Goal: Information Seeking & Learning: Learn about a topic

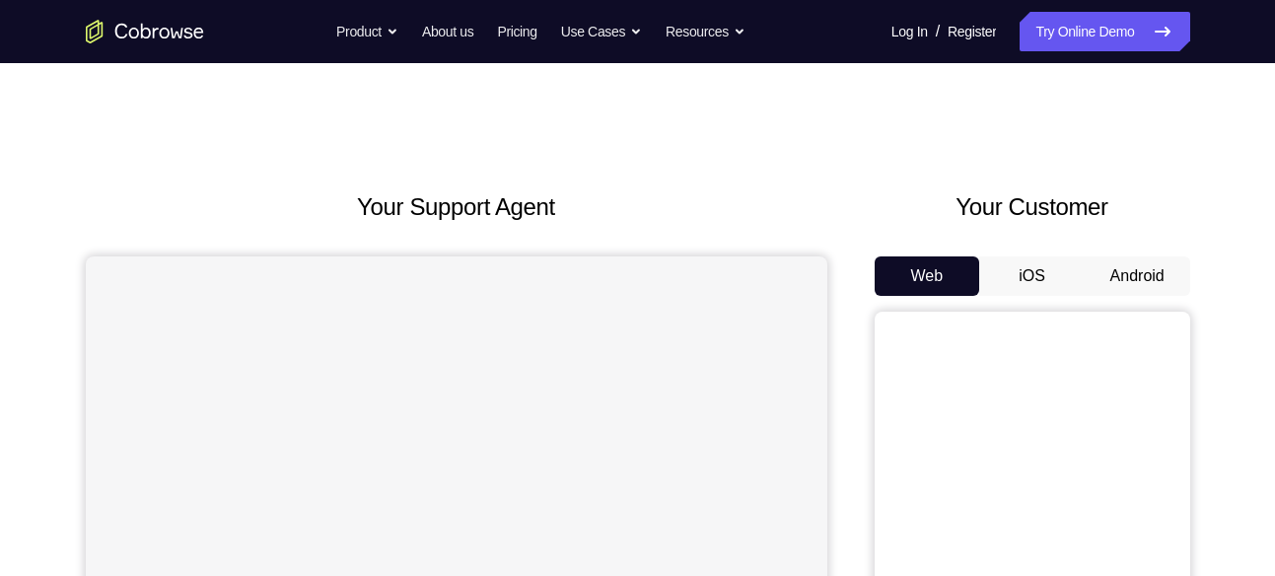
click at [1130, 285] on button "Android" at bounding box center [1138, 275] width 106 height 39
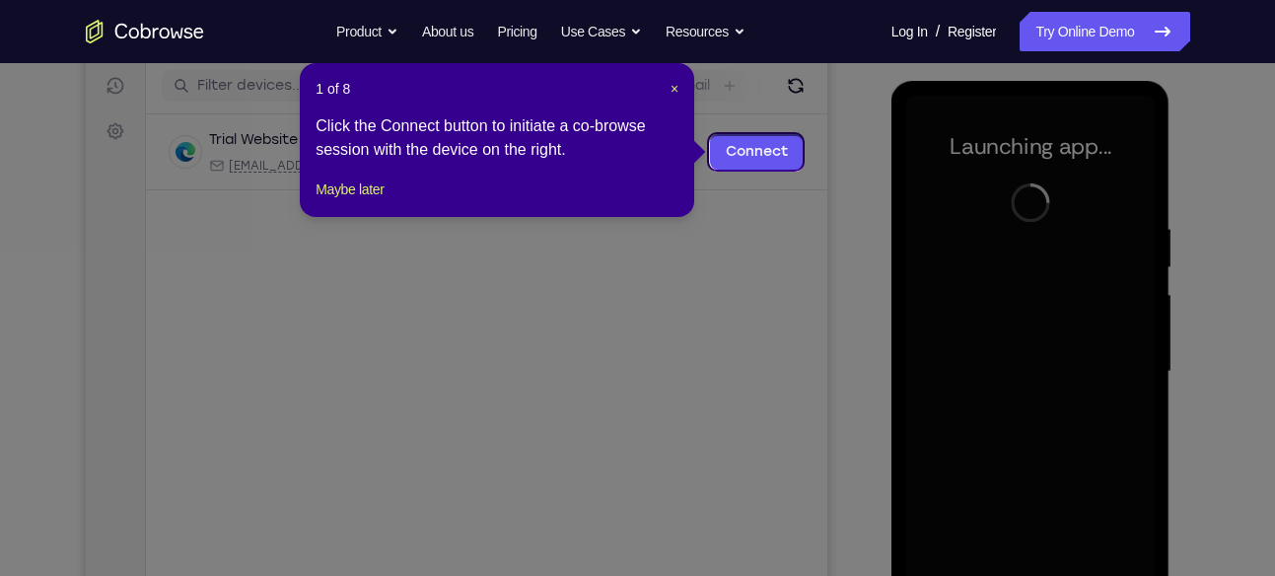
scroll to position [244, 0]
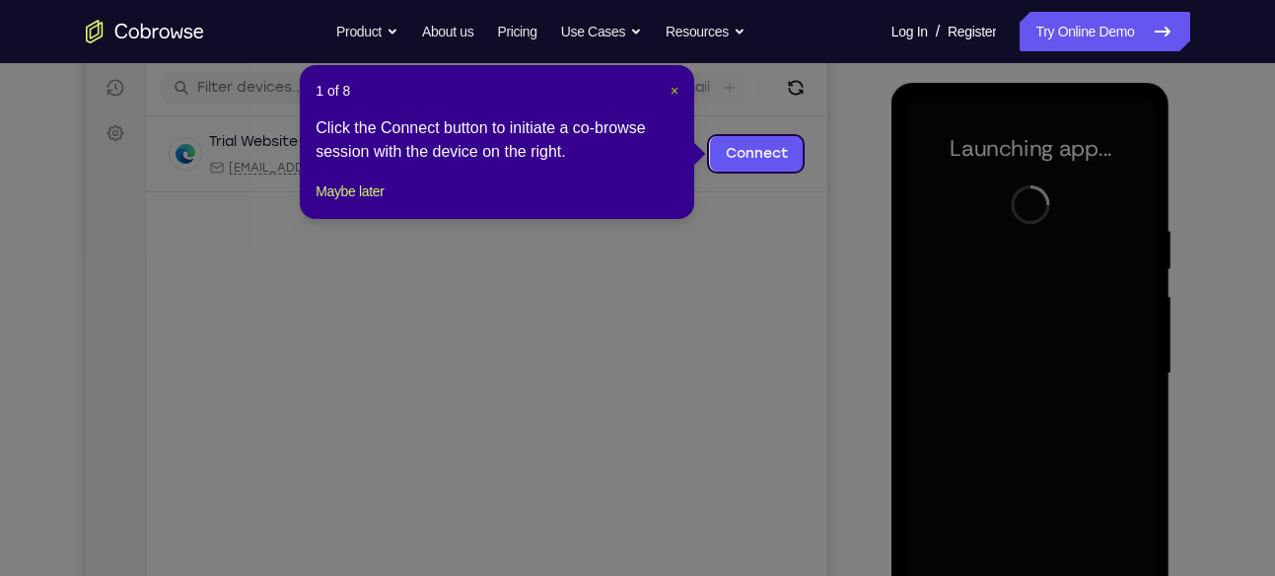
click at [673, 94] on span "×" at bounding box center [674, 91] width 8 height 16
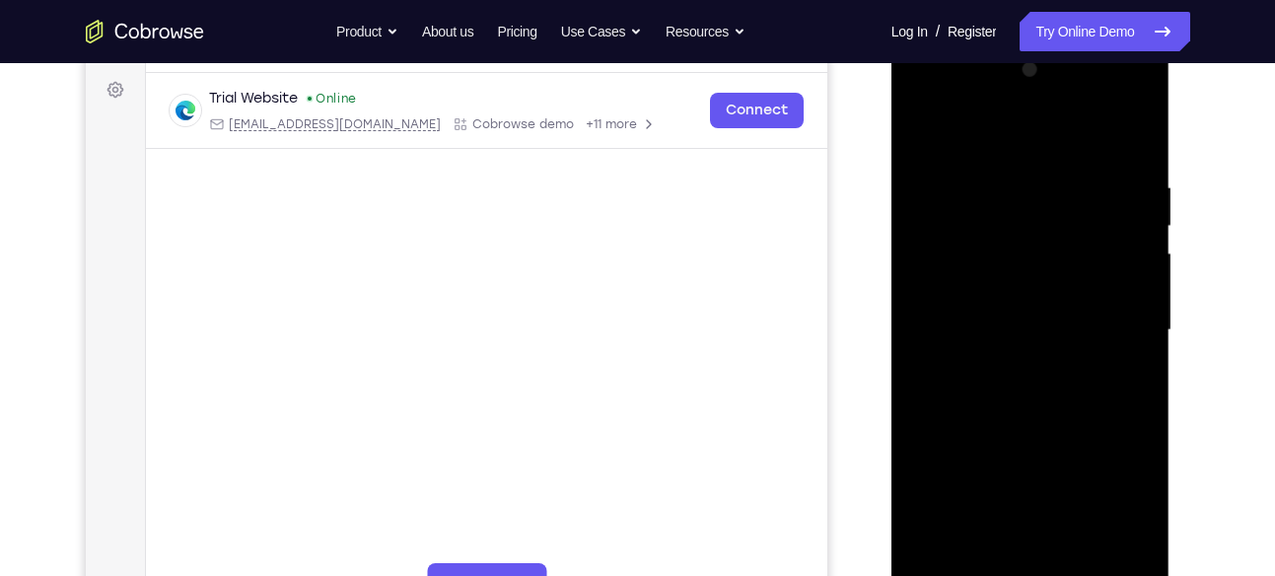
scroll to position [305, 0]
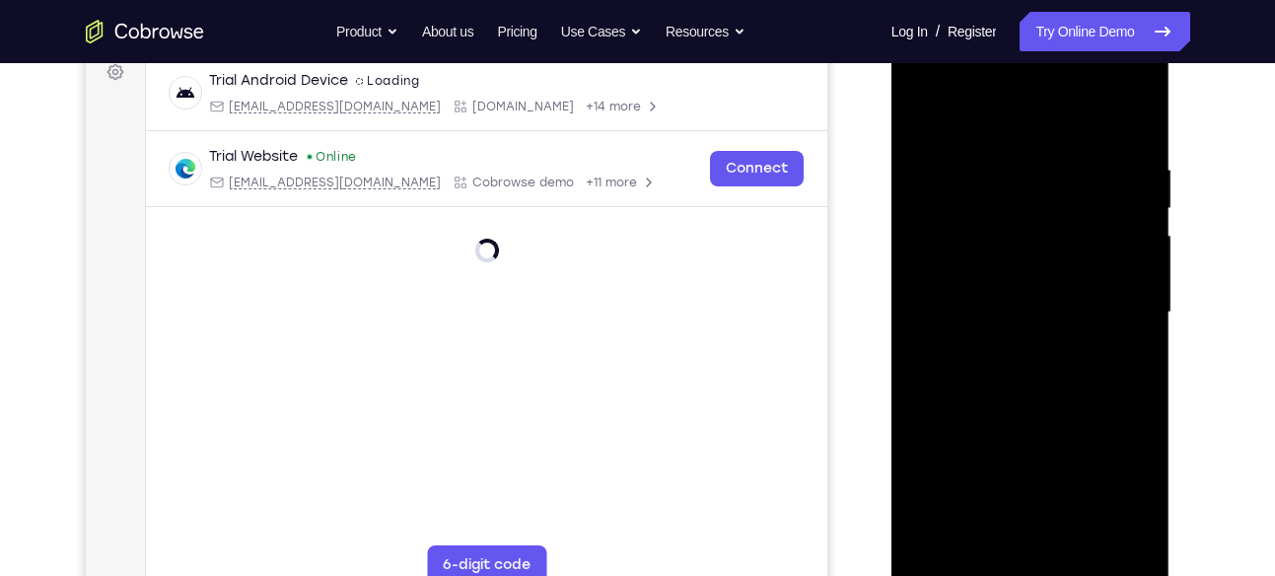
click at [1024, 568] on div at bounding box center [1030, 312] width 248 height 552
click at [1116, 489] on div at bounding box center [1030, 312] width 248 height 552
click at [971, 123] on div at bounding box center [1030, 312] width 248 height 552
click at [941, 246] on div at bounding box center [1030, 312] width 248 height 552
click at [1007, 295] on div at bounding box center [1030, 312] width 248 height 552
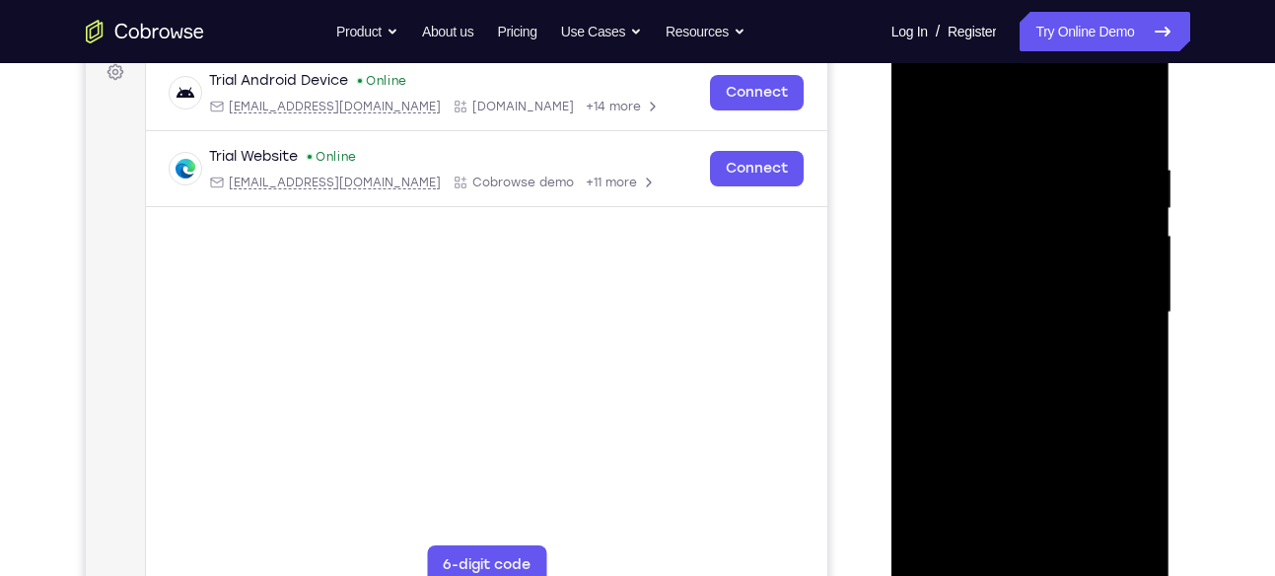
click at [978, 289] on div at bounding box center [1030, 312] width 248 height 552
click at [1010, 327] on div at bounding box center [1030, 312] width 248 height 552
click at [1045, 389] on div at bounding box center [1030, 312] width 248 height 552
click at [1028, 530] on div at bounding box center [1030, 312] width 248 height 552
drag, startPoint x: 1075, startPoint y: 371, endPoint x: 1073, endPoint y: 223, distance: 147.9
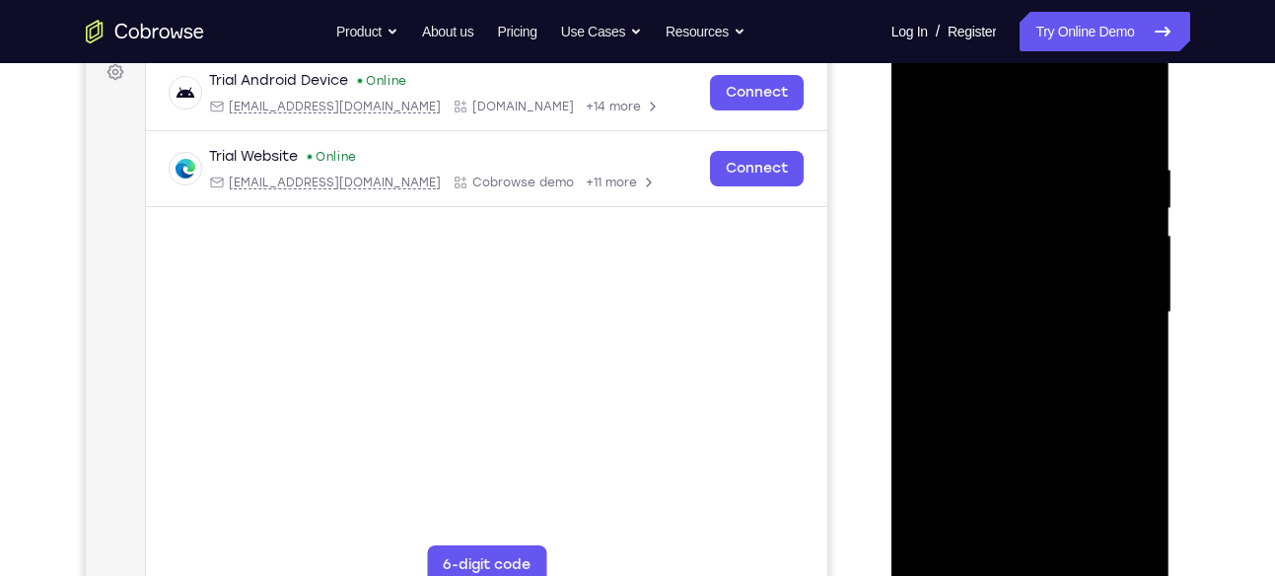
click at [1073, 223] on div at bounding box center [1030, 312] width 248 height 552
click at [955, 222] on div at bounding box center [1030, 312] width 248 height 552
click at [1135, 435] on div at bounding box center [1030, 312] width 248 height 552
click at [960, 532] on div at bounding box center [1030, 312] width 248 height 552
drag, startPoint x: 1065, startPoint y: 488, endPoint x: 1089, endPoint y: 244, distance: 245.7
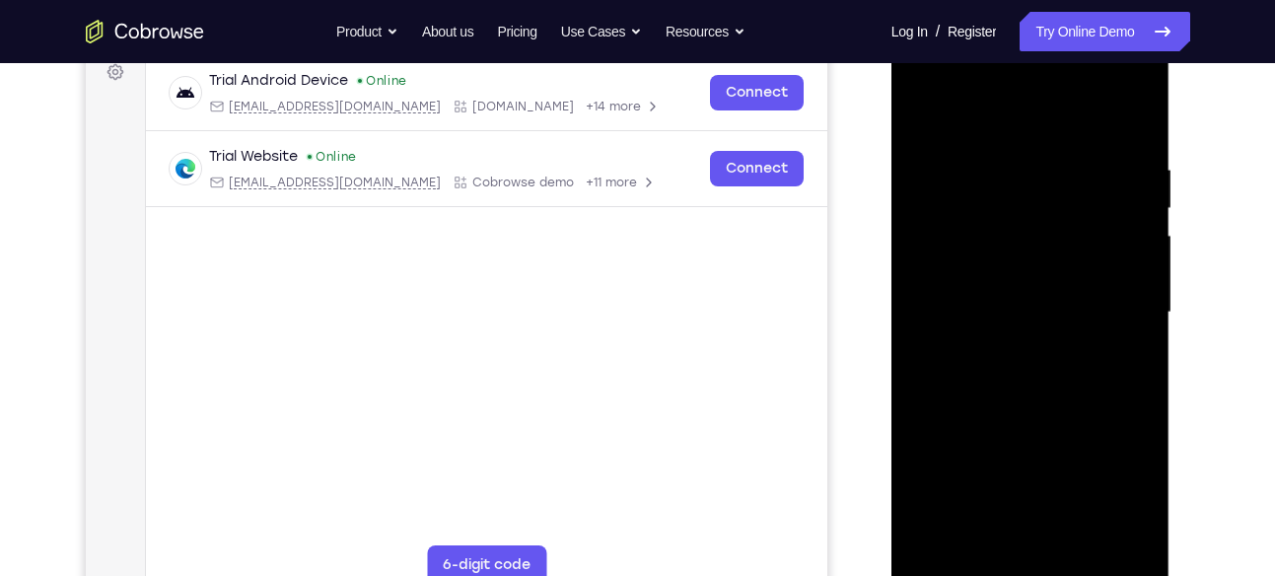
click at [1089, 244] on div at bounding box center [1030, 312] width 248 height 552
drag, startPoint x: 1091, startPoint y: 378, endPoint x: 1095, endPoint y: 365, distance: 13.4
click at [1095, 365] on div at bounding box center [1030, 312] width 248 height 552
click at [1136, 188] on div at bounding box center [1030, 312] width 248 height 552
click at [1002, 496] on div at bounding box center [1030, 312] width 248 height 552
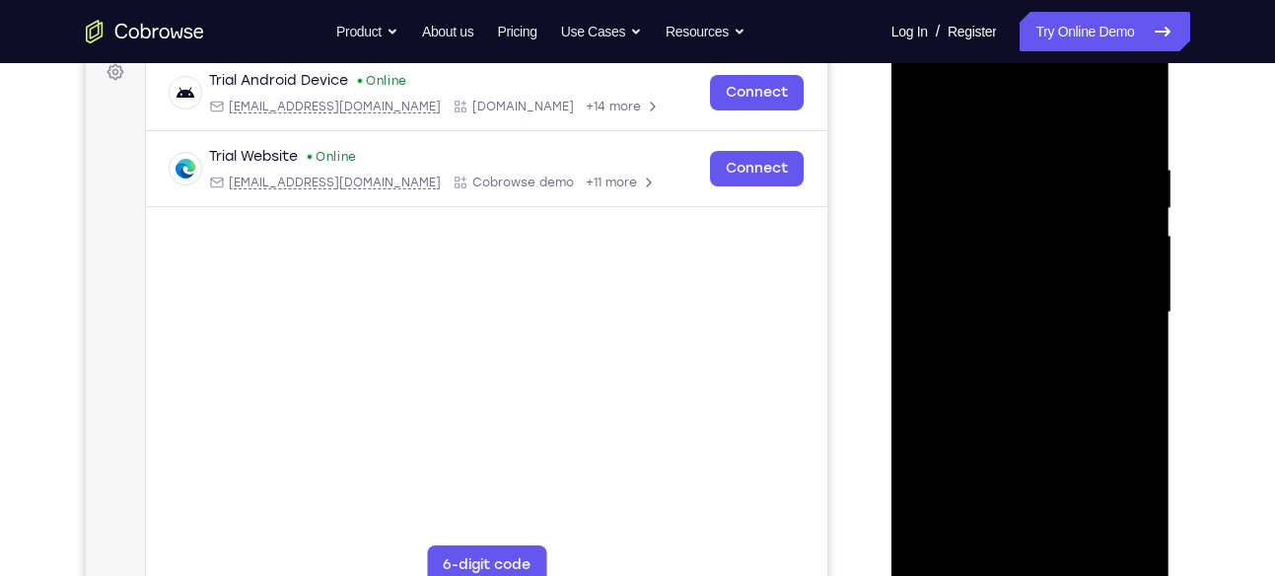
drag, startPoint x: 1078, startPoint y: 341, endPoint x: 1050, endPoint y: 130, distance: 212.8
click at [1050, 130] on div at bounding box center [1030, 312] width 248 height 552
click at [915, 110] on div at bounding box center [1030, 312] width 248 height 552
drag, startPoint x: 1033, startPoint y: 253, endPoint x: 1098, endPoint y: 517, distance: 271.2
click at [1098, 517] on div at bounding box center [1030, 312] width 248 height 552
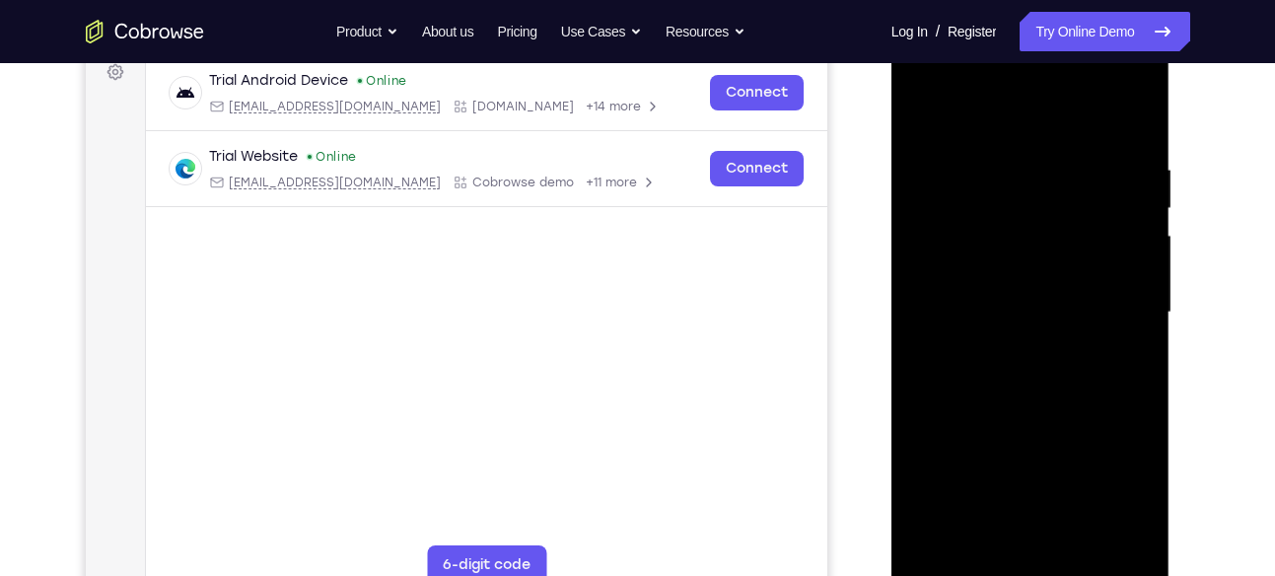
click at [1106, 111] on div at bounding box center [1030, 312] width 248 height 552
click at [957, 564] on div at bounding box center [1030, 312] width 248 height 552
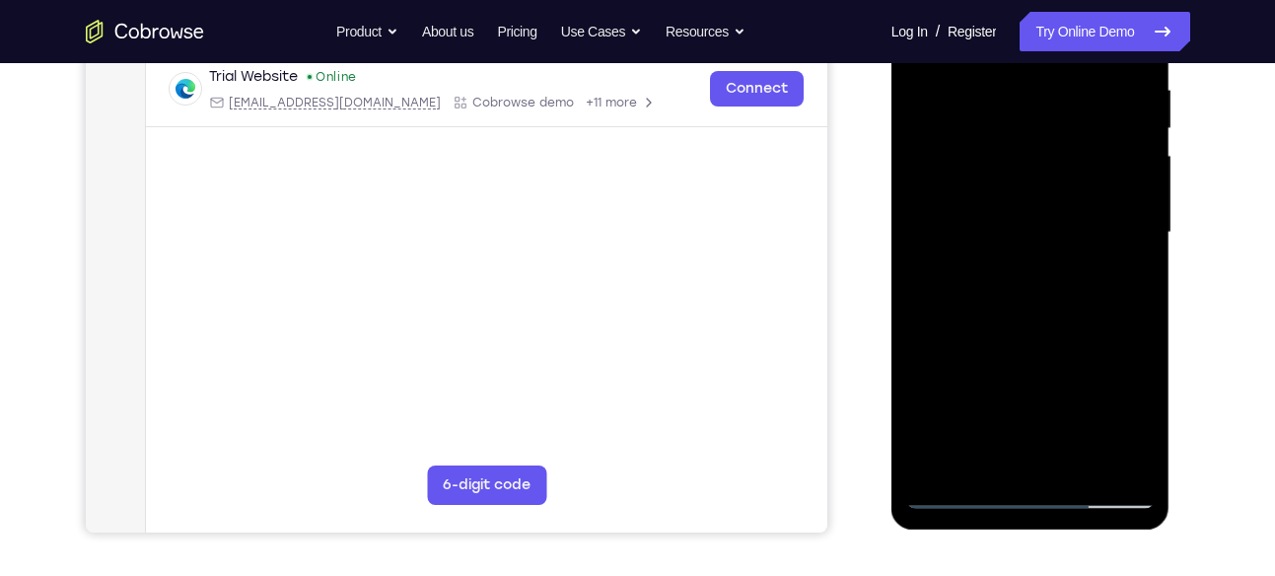
click at [954, 489] on div at bounding box center [1030, 233] width 248 height 552
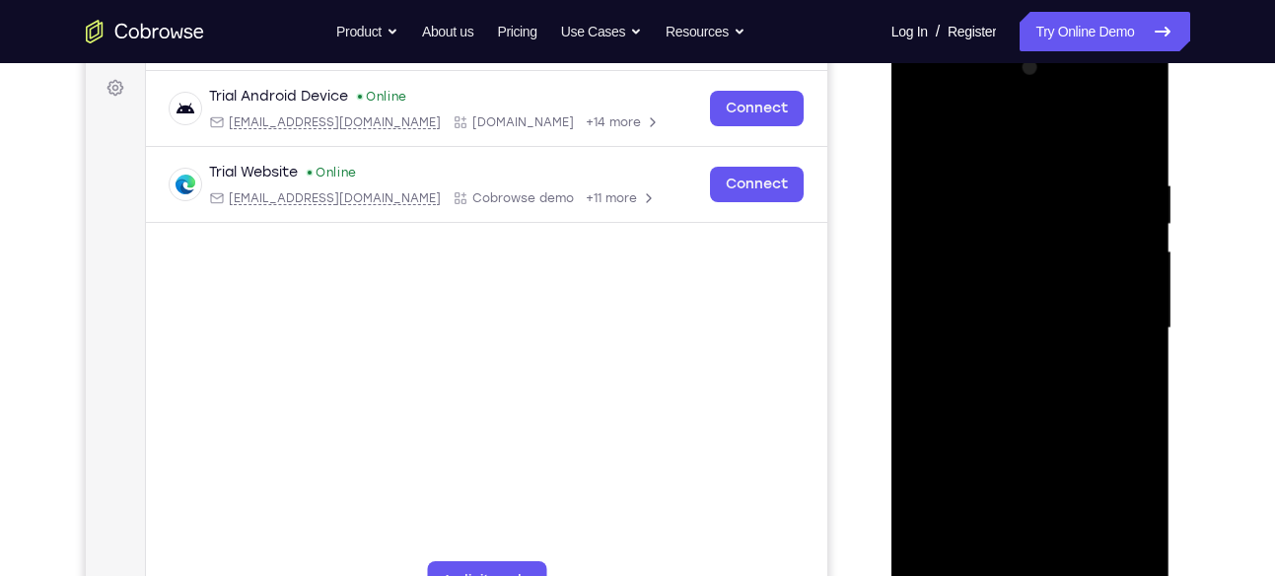
scroll to position [286, 0]
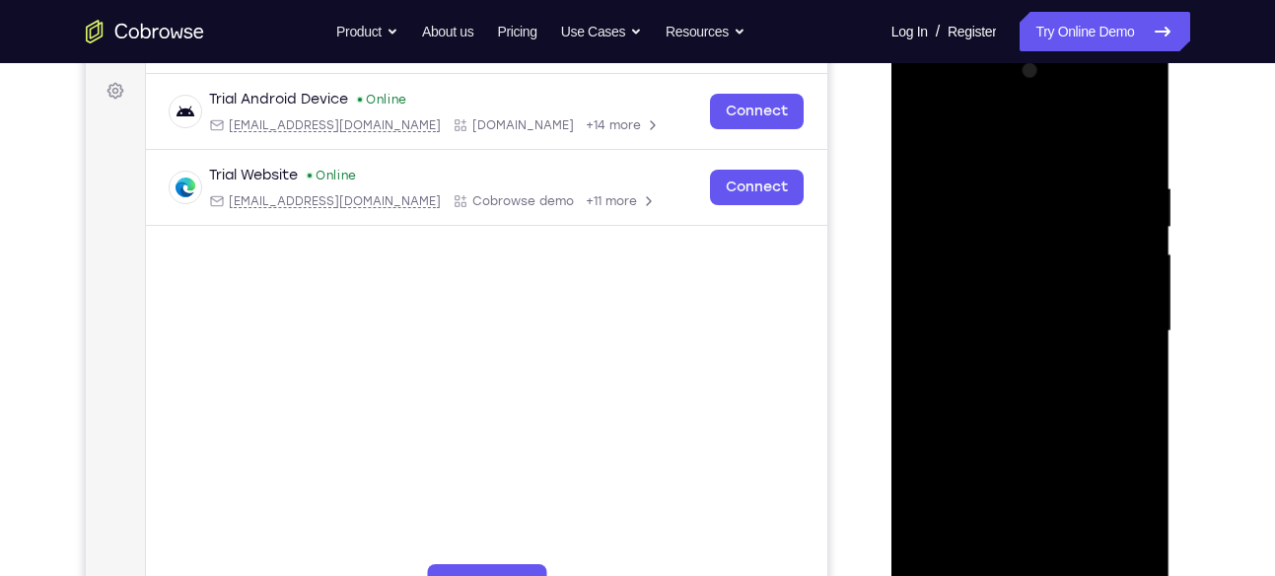
click at [979, 225] on div at bounding box center [1030, 331] width 248 height 552
drag, startPoint x: 1072, startPoint y: 491, endPoint x: 1056, endPoint y: 174, distance: 317.9
click at [1056, 174] on div at bounding box center [1030, 331] width 248 height 552
drag, startPoint x: 1072, startPoint y: 396, endPoint x: 1083, endPoint y: 162, distance: 234.9
click at [1083, 162] on div at bounding box center [1030, 331] width 248 height 552
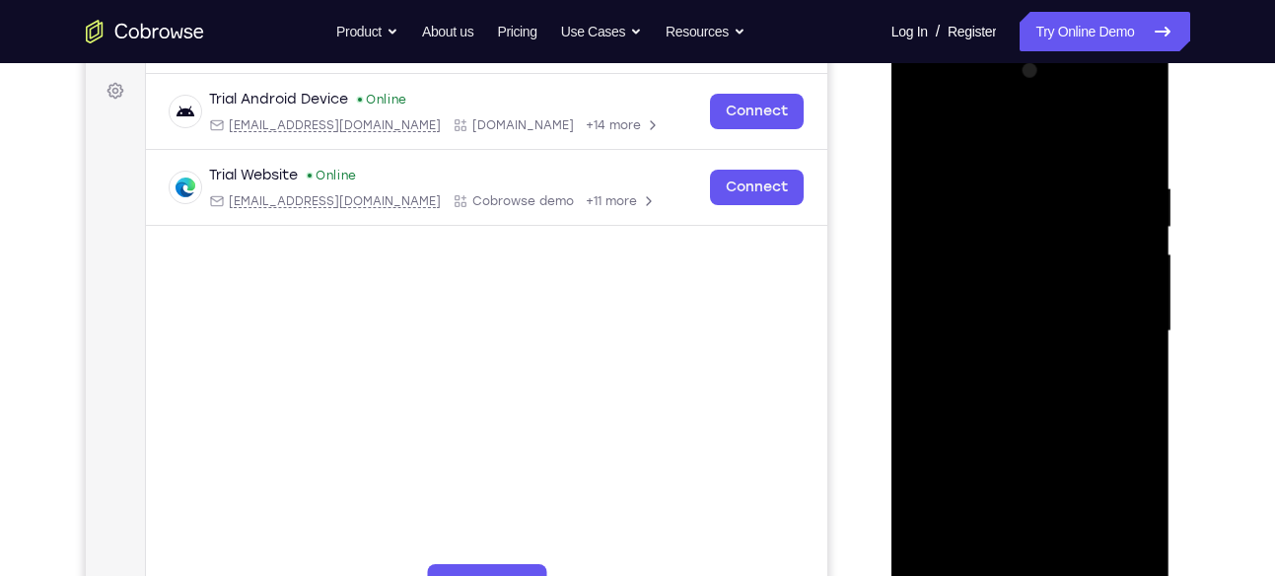
drag, startPoint x: 1089, startPoint y: 457, endPoint x: 1065, endPoint y: 144, distance: 314.4
click at [1065, 144] on div at bounding box center [1030, 331] width 248 height 552
click at [1107, 391] on div at bounding box center [1030, 331] width 248 height 552
drag, startPoint x: 1042, startPoint y: 534, endPoint x: 1064, endPoint y: 307, distance: 228.8
click at [1064, 307] on div at bounding box center [1030, 331] width 248 height 552
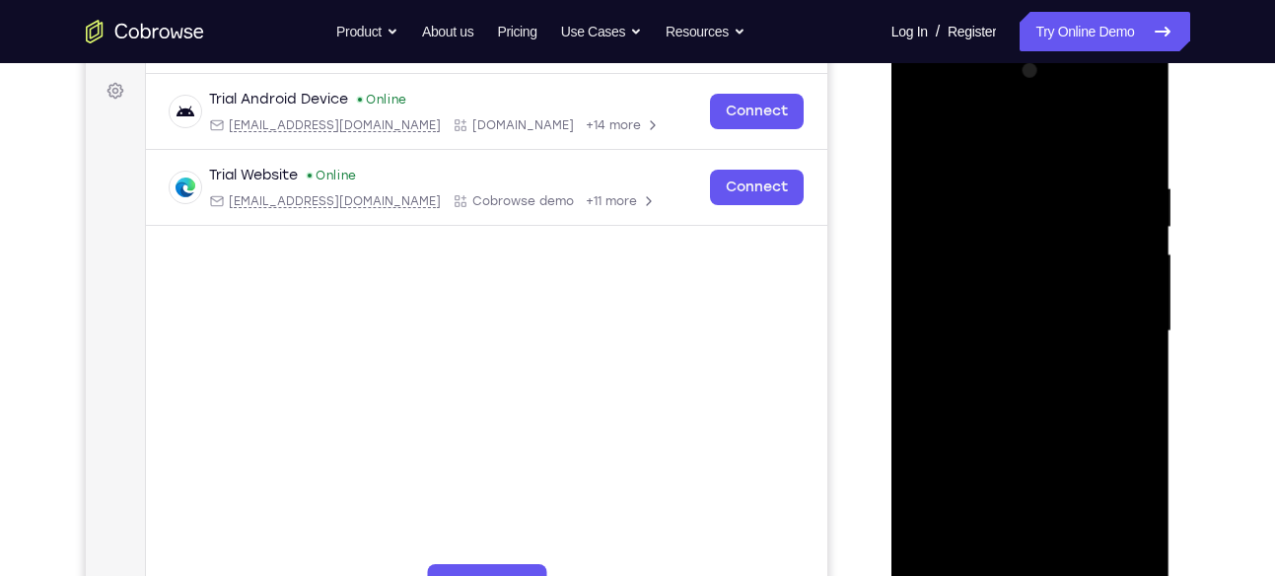
click at [1087, 354] on div at bounding box center [1030, 331] width 248 height 552
click at [917, 127] on div at bounding box center [1030, 331] width 248 height 552
click at [1060, 452] on div at bounding box center [1030, 331] width 248 height 552
click at [917, 128] on div at bounding box center [1030, 331] width 248 height 552
drag, startPoint x: 1024, startPoint y: 517, endPoint x: 1008, endPoint y: 229, distance: 288.4
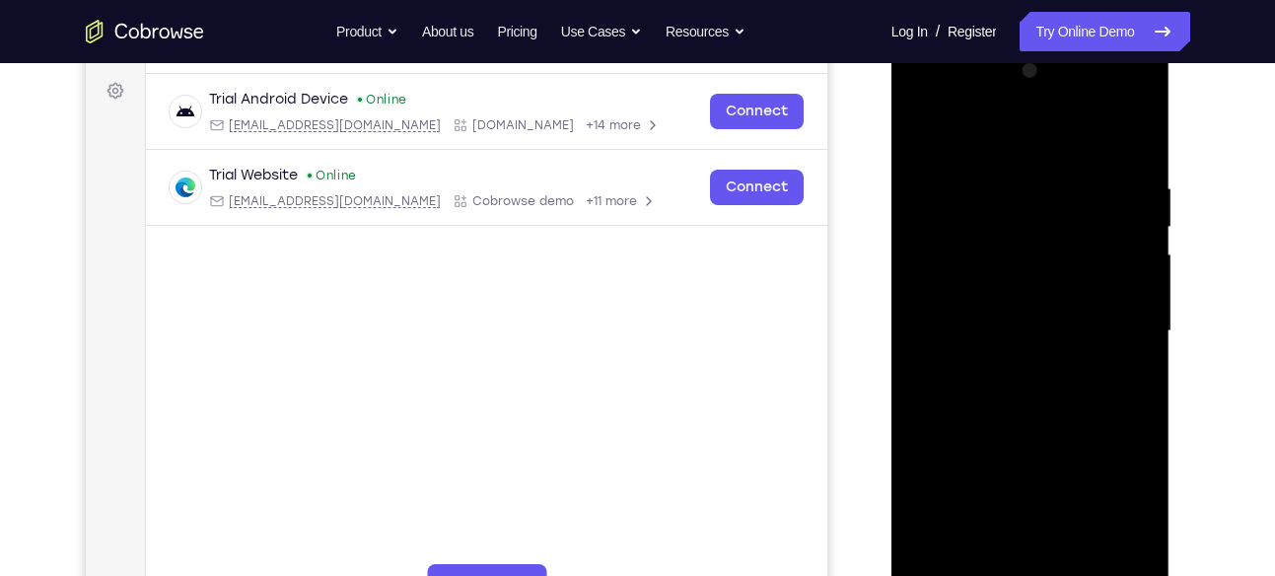
click at [1008, 229] on div at bounding box center [1030, 331] width 248 height 552
click at [1064, 457] on div at bounding box center [1030, 331] width 248 height 552
click at [921, 132] on div at bounding box center [1030, 331] width 248 height 552
click at [925, 376] on div at bounding box center [1030, 331] width 248 height 552
drag, startPoint x: 1112, startPoint y: 490, endPoint x: 1068, endPoint y: 207, distance: 286.4
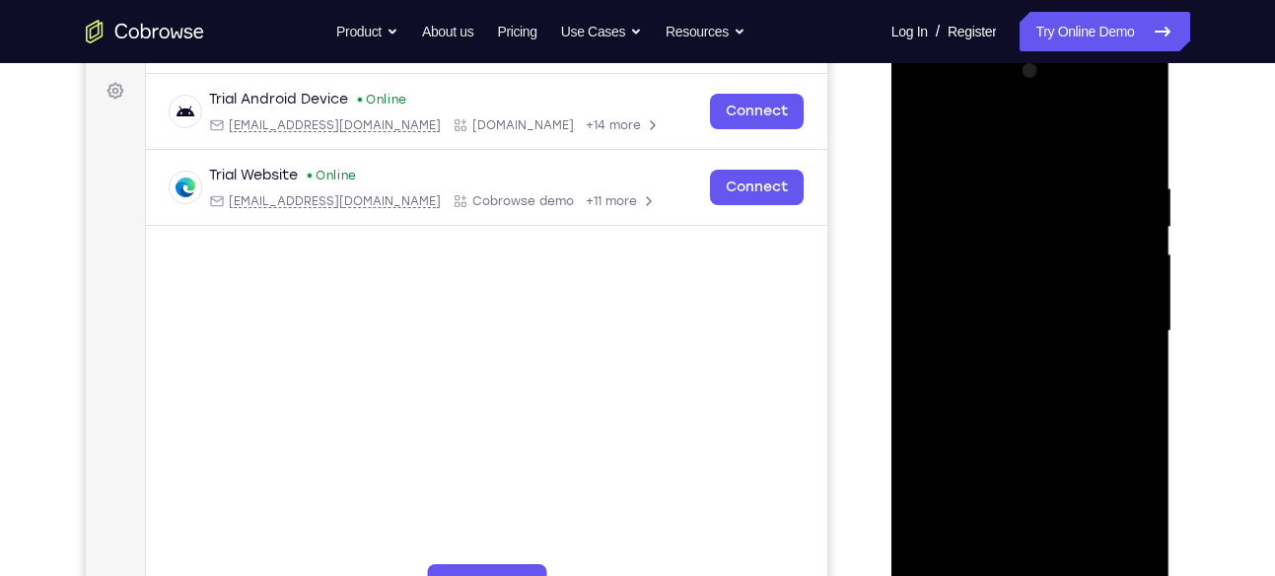
click at [1068, 207] on div at bounding box center [1030, 331] width 248 height 552
drag, startPoint x: 1054, startPoint y: 460, endPoint x: 1047, endPoint y: 176, distance: 285.0
click at [1047, 176] on div at bounding box center [1030, 331] width 248 height 552
click at [923, 127] on div at bounding box center [1030, 331] width 248 height 552
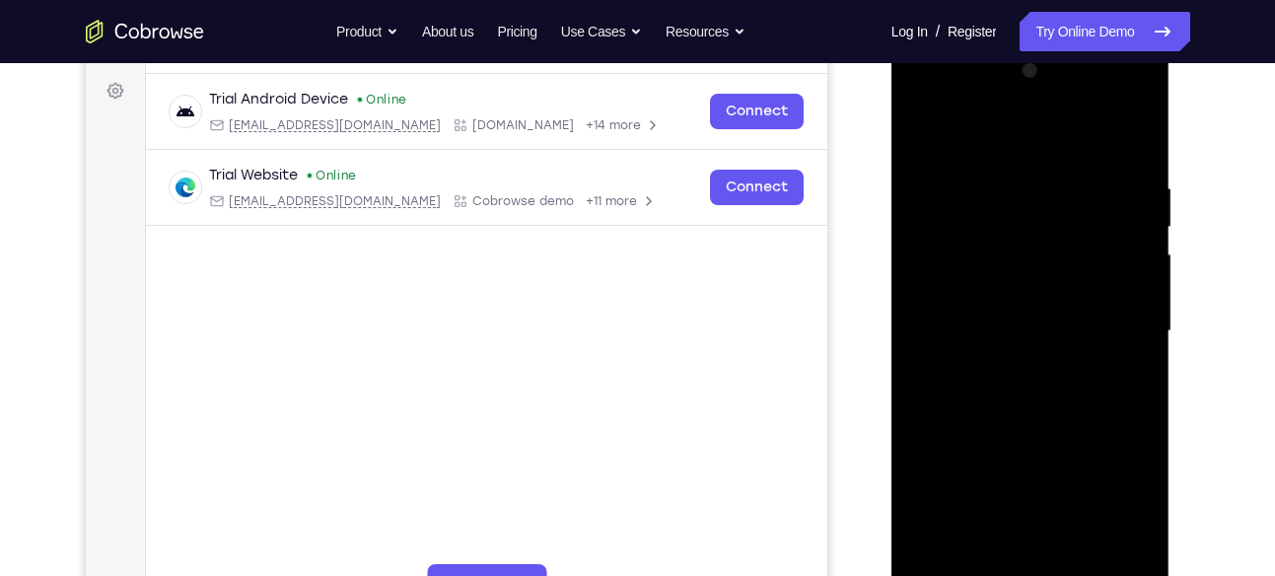
click at [923, 127] on div at bounding box center [1030, 331] width 248 height 552
click at [1107, 131] on div at bounding box center [1030, 331] width 248 height 552
click at [996, 254] on div at bounding box center [1030, 331] width 248 height 552
drag, startPoint x: 1084, startPoint y: 465, endPoint x: 1081, endPoint y: 239, distance: 226.8
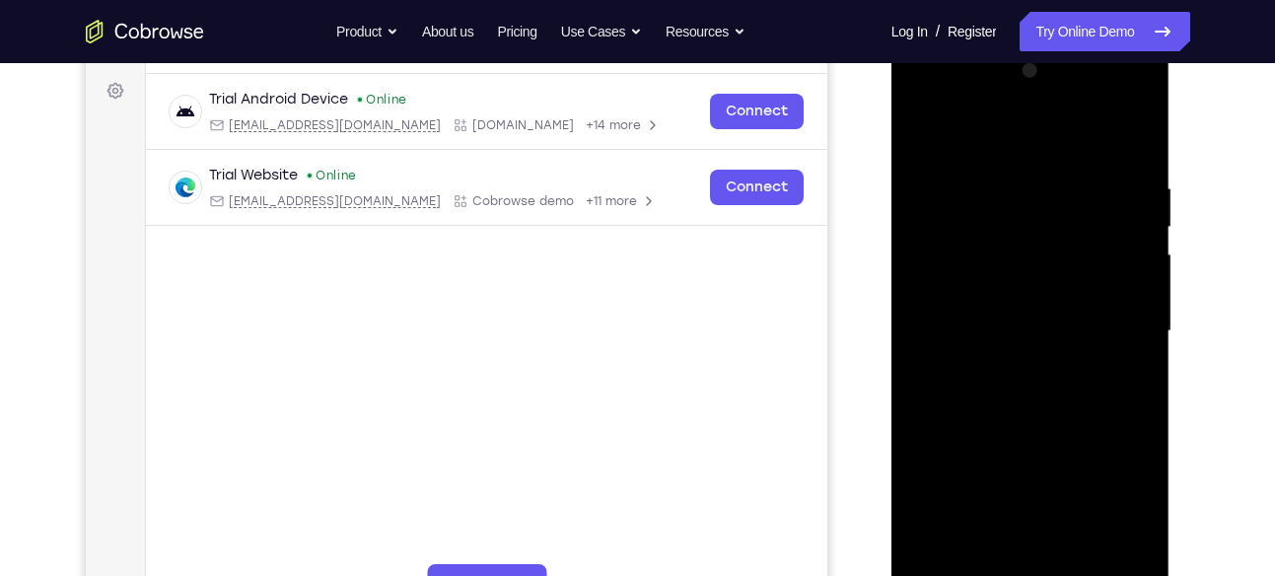
click at [1081, 239] on div at bounding box center [1030, 331] width 248 height 552
drag, startPoint x: 1120, startPoint y: 348, endPoint x: 885, endPoint y: 368, distance: 235.5
click at [891, 368] on html "Online web based iOS Simulators and Android Emulators. Run iPhone, iPad, Mobile…" at bounding box center [1031, 336] width 281 height 592
drag, startPoint x: 930, startPoint y: 366, endPoint x: 1245, endPoint y: 319, distance: 318.9
click at [1172, 319] on html "Online web based iOS Simulators and Android Emulators. Run iPhone, iPad, Mobile…" at bounding box center [1031, 336] width 281 height 592
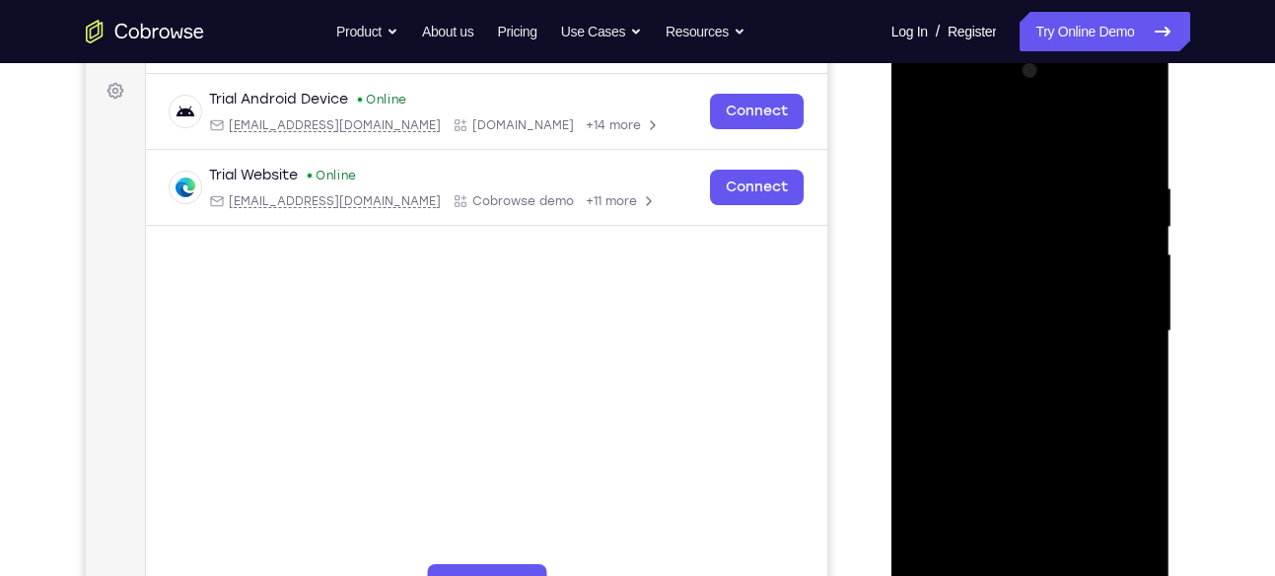
click at [1004, 351] on div at bounding box center [1030, 331] width 248 height 552
click at [1141, 341] on div at bounding box center [1030, 331] width 248 height 552
click at [921, 347] on div at bounding box center [1030, 331] width 248 height 552
click at [1135, 350] on div at bounding box center [1030, 331] width 248 height 552
click at [1137, 141] on div at bounding box center [1030, 331] width 248 height 552
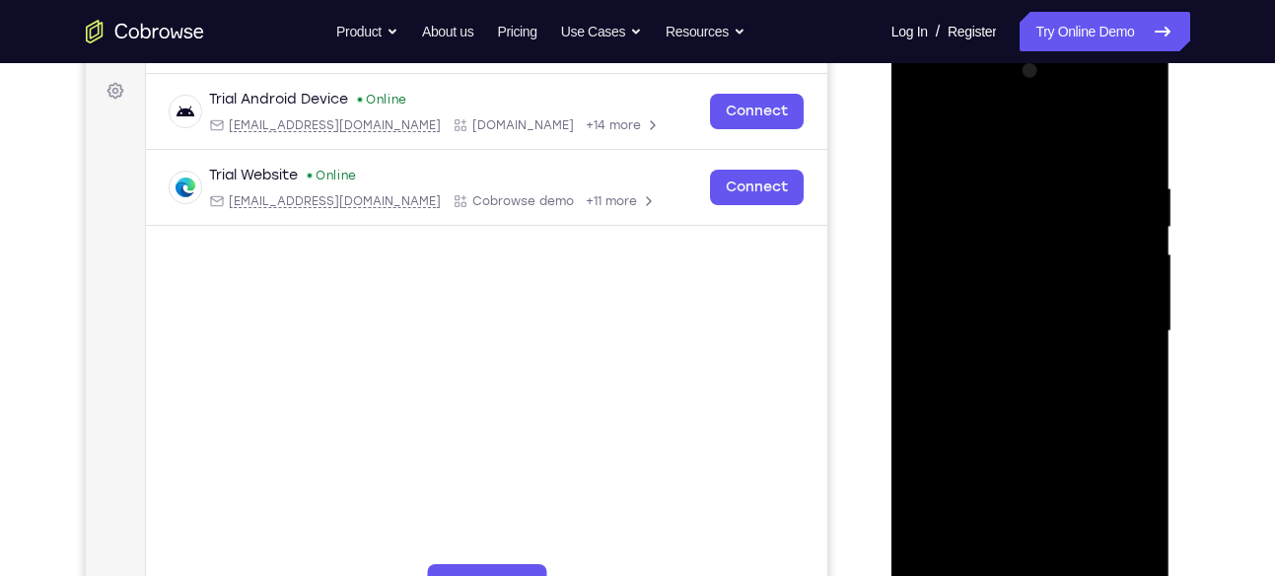
click at [1052, 326] on div at bounding box center [1030, 331] width 248 height 552
click at [1135, 144] on div at bounding box center [1030, 331] width 248 height 552
click at [914, 127] on div at bounding box center [1030, 331] width 248 height 552
